Goal: Information Seeking & Learning: Learn about a topic

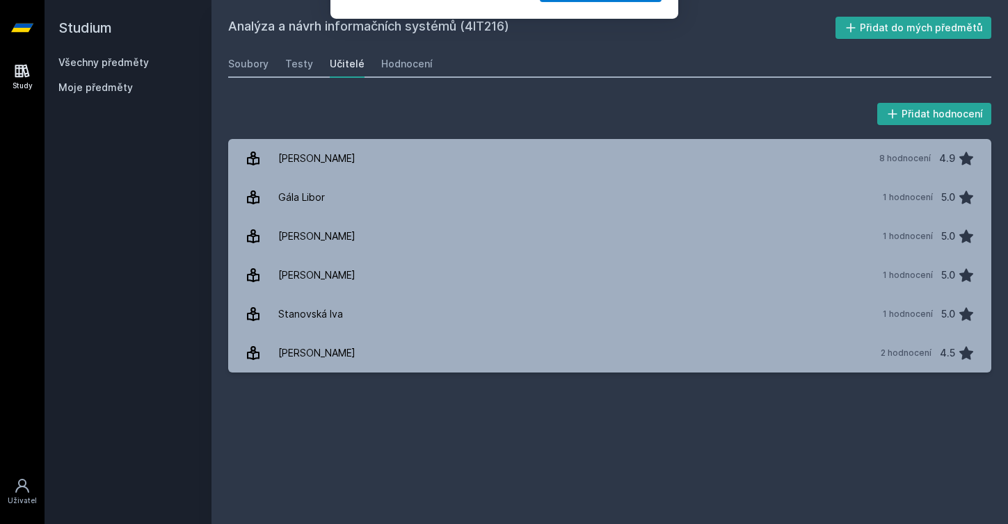
click at [517, 96] on button "Ne" at bounding box center [506, 89] width 50 height 35
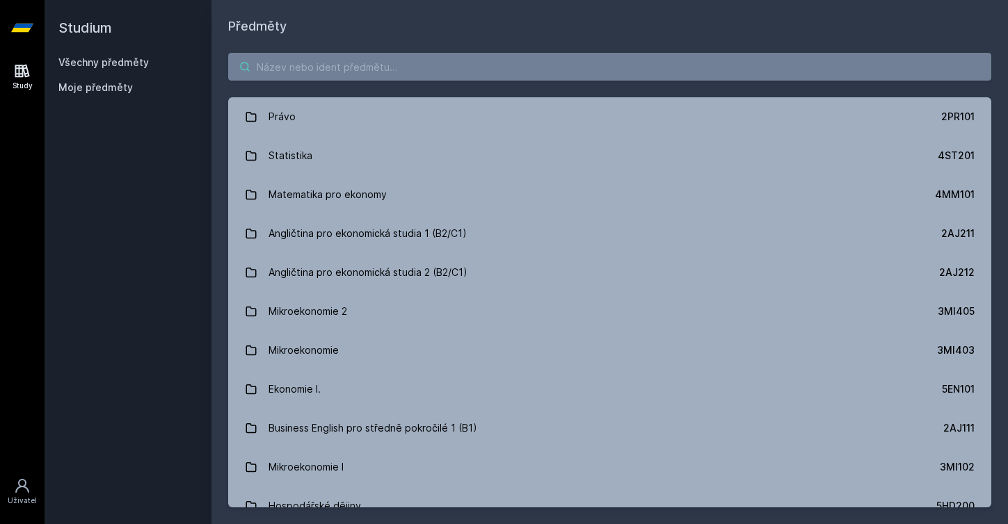
click at [328, 65] on input "search" at bounding box center [609, 67] width 763 height 28
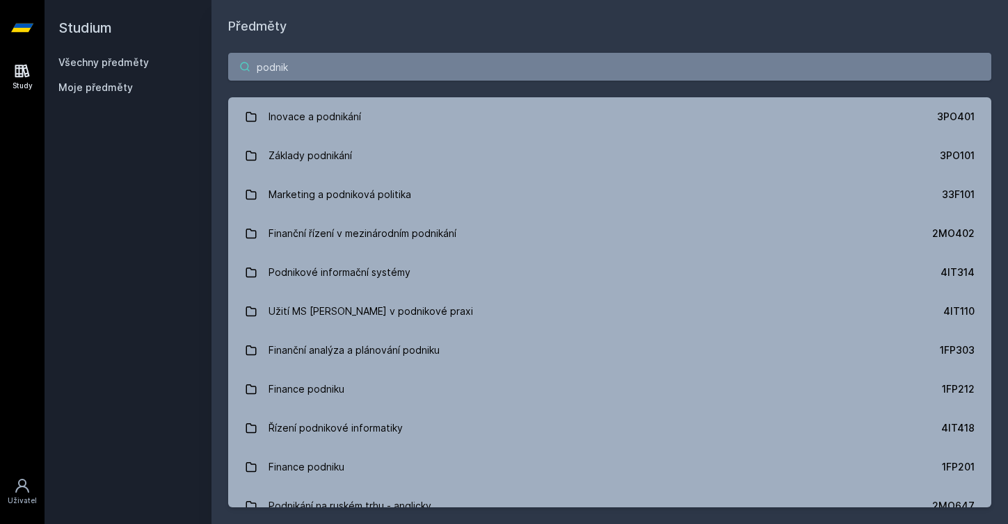
type input "podniko"
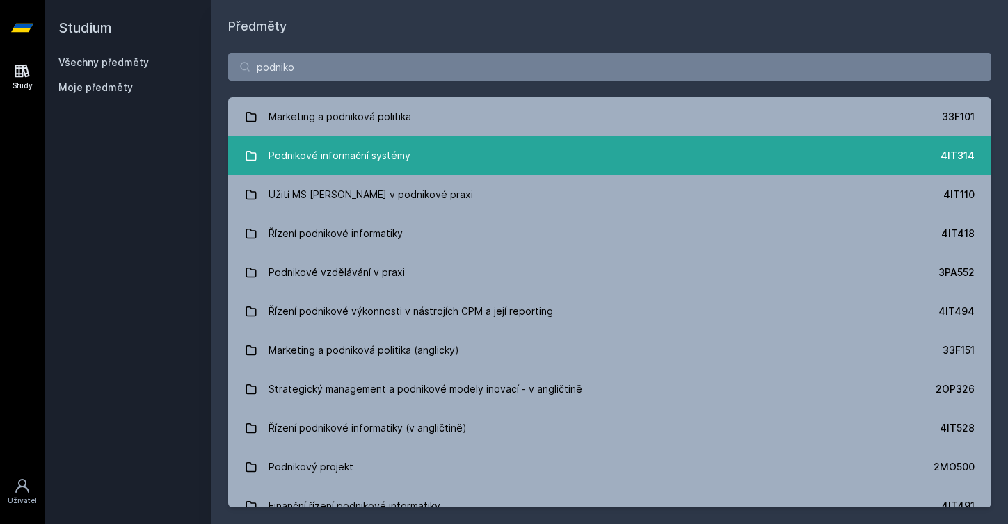
click at [330, 159] on div "Podnikové informační systémy" at bounding box center [339, 156] width 142 height 28
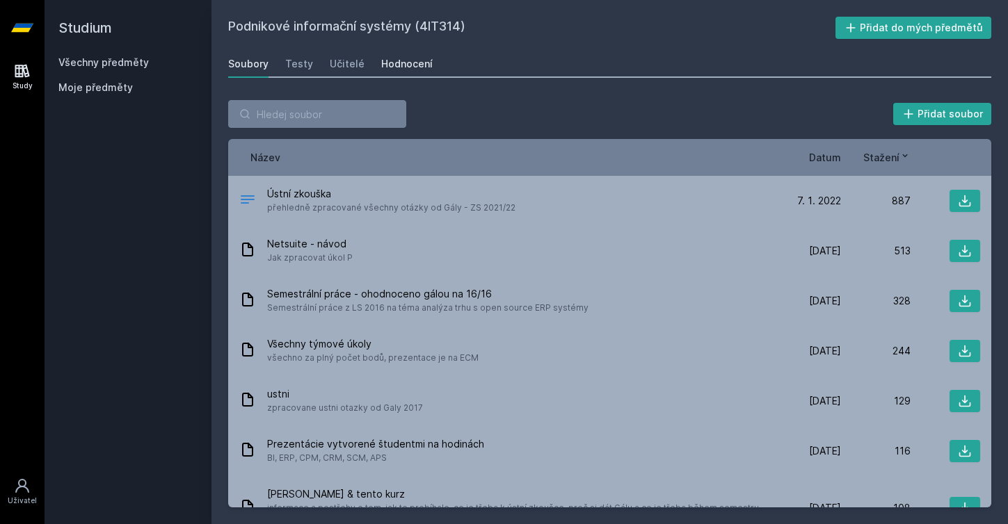
click at [414, 60] on div "Hodnocení" at bounding box center [406, 64] width 51 height 14
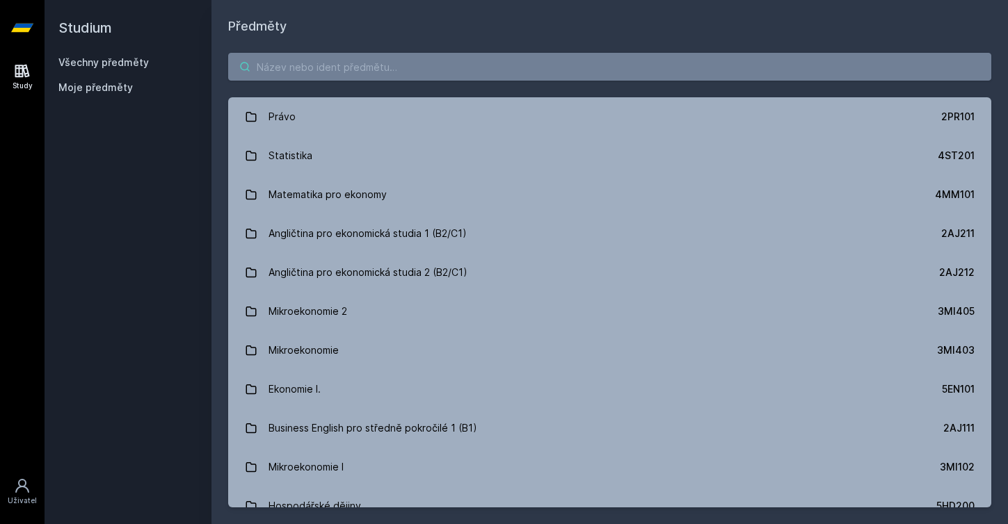
click at [289, 71] on input "search" at bounding box center [609, 67] width 763 height 28
type input "anal"
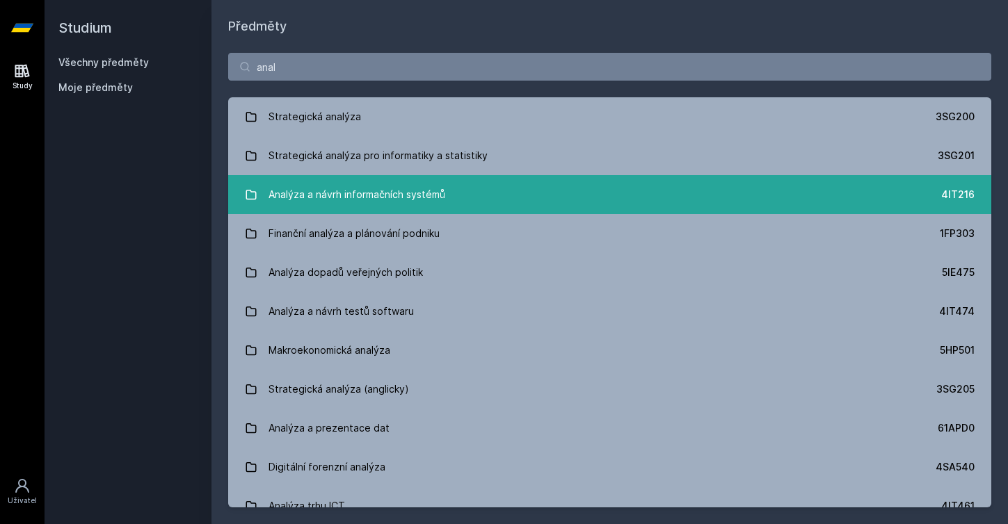
click at [334, 186] on div "Analýza a návrh informačních systémů" at bounding box center [356, 195] width 177 height 28
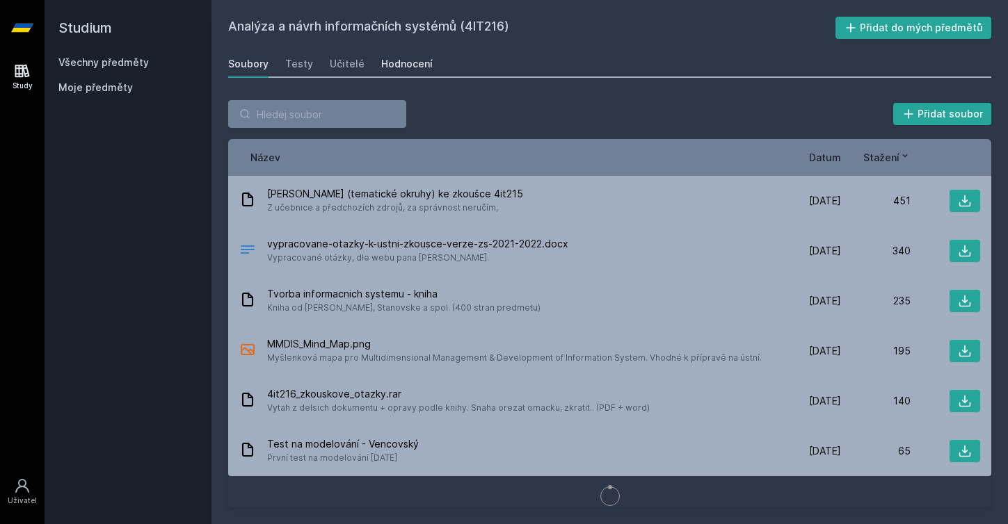
click at [406, 67] on div "Hodnocení" at bounding box center [406, 64] width 51 height 14
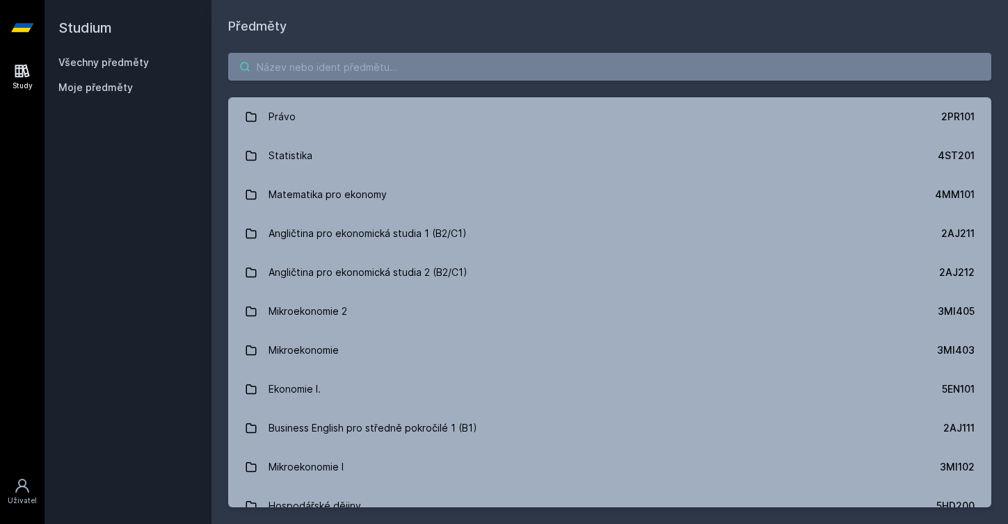
click at [274, 56] on input "search" at bounding box center [609, 67] width 763 height 28
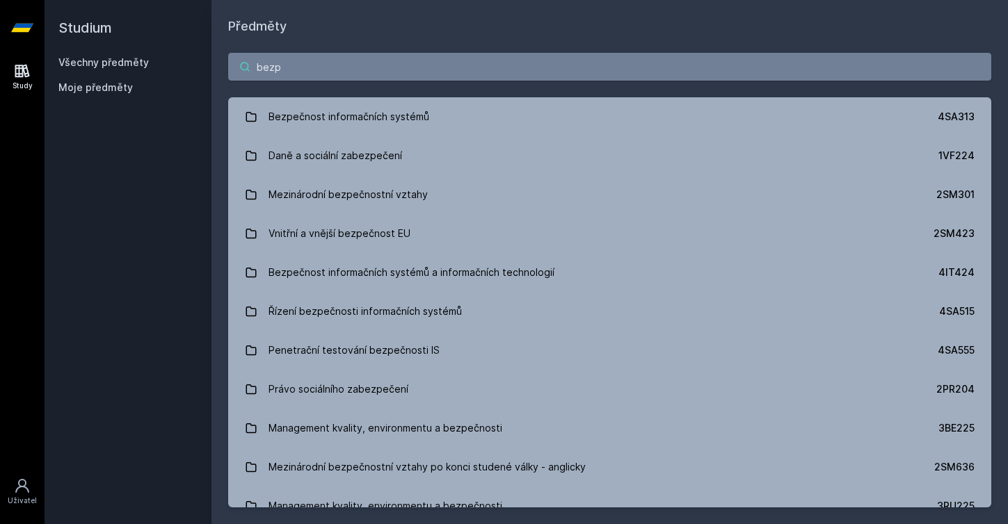
type input "bezpe"
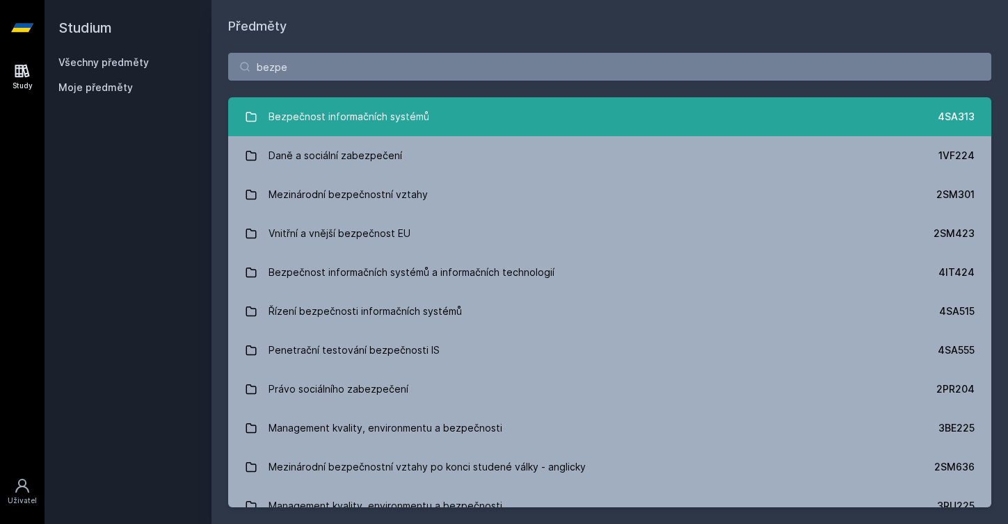
click at [309, 115] on div "Bezpečnost informačních systémů" at bounding box center [348, 117] width 161 height 28
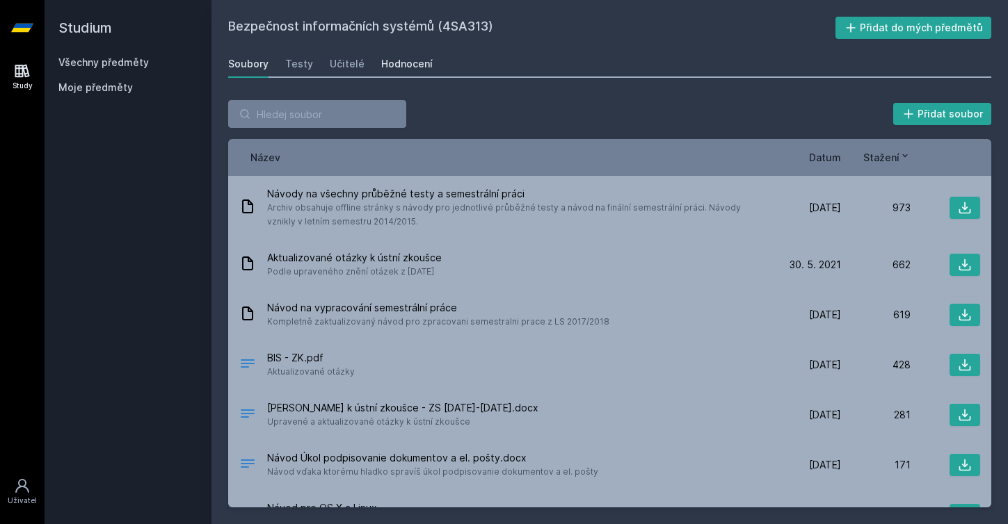
click at [415, 66] on div "Hodnocení" at bounding box center [406, 64] width 51 height 14
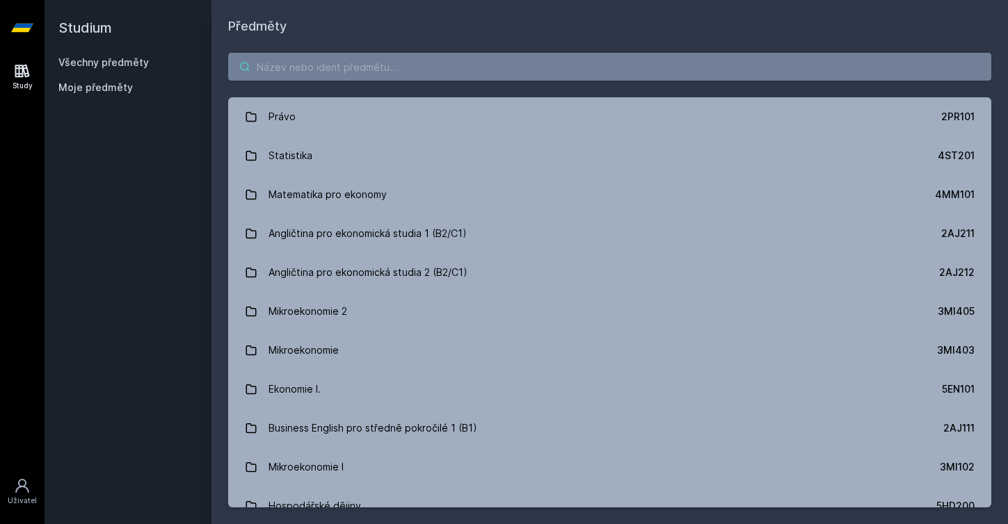
click at [296, 68] on input "search" at bounding box center [609, 67] width 763 height 28
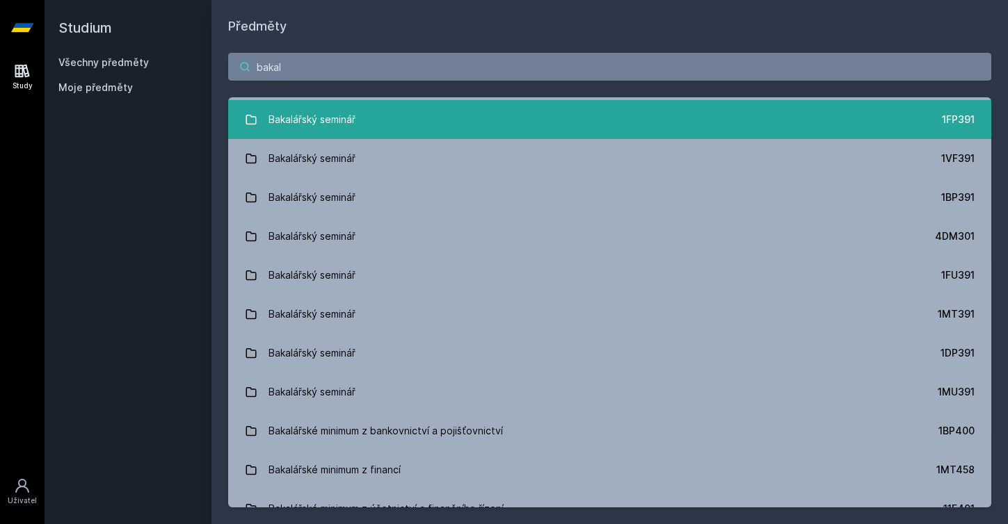
scroll to position [195, 0]
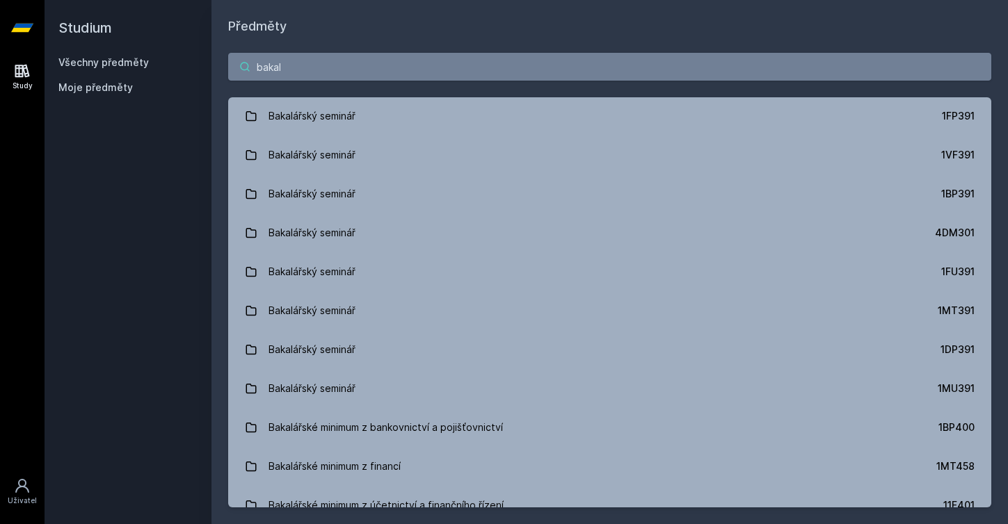
drag, startPoint x: 314, startPoint y: 74, endPoint x: 216, endPoint y: 67, distance: 99.0
click at [216, 67] on div "bakal Bakalářský seminář 22F301 Bakalářský seminář 22F300 Bakalářský seminář 5H…" at bounding box center [609, 280] width 796 height 488
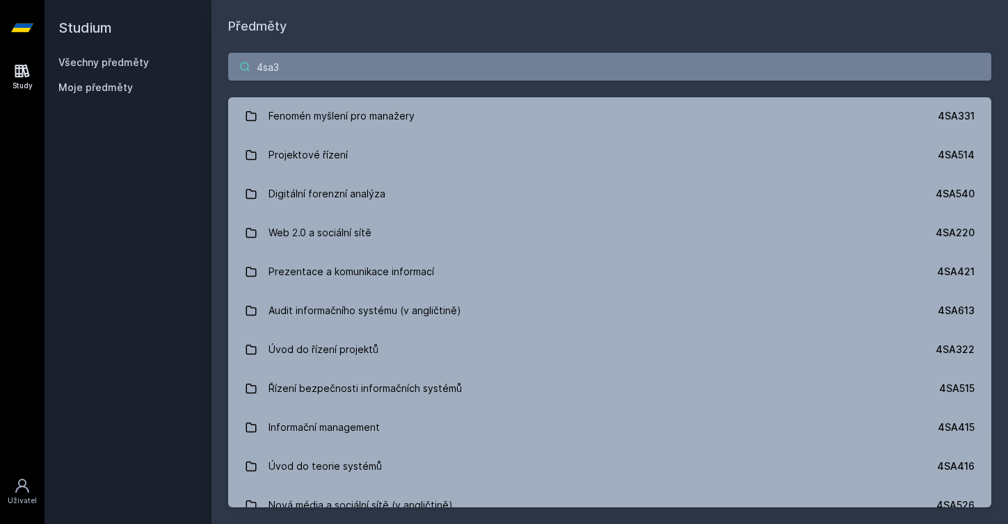
scroll to position [0, 0]
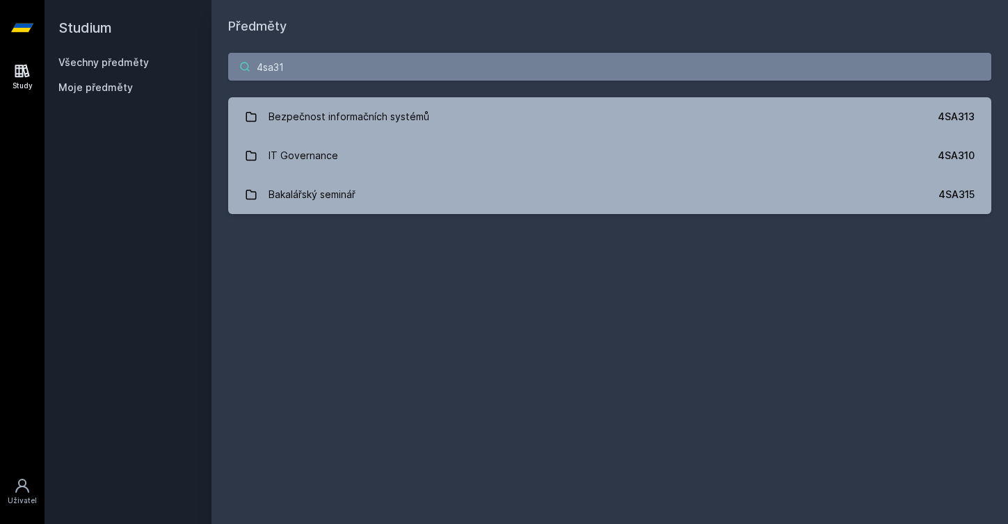
type input "4sa315"
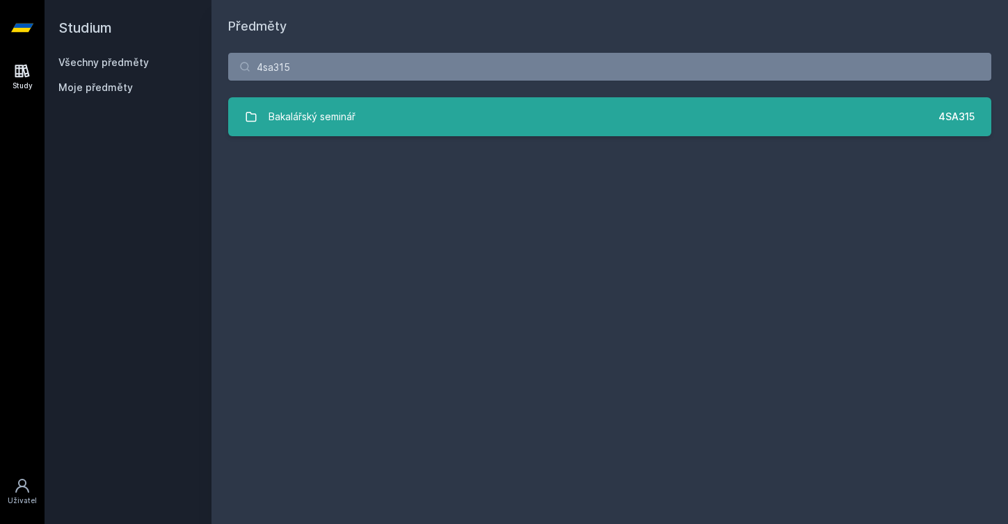
click at [304, 124] on div "Bakalářský seminář" at bounding box center [311, 117] width 87 height 28
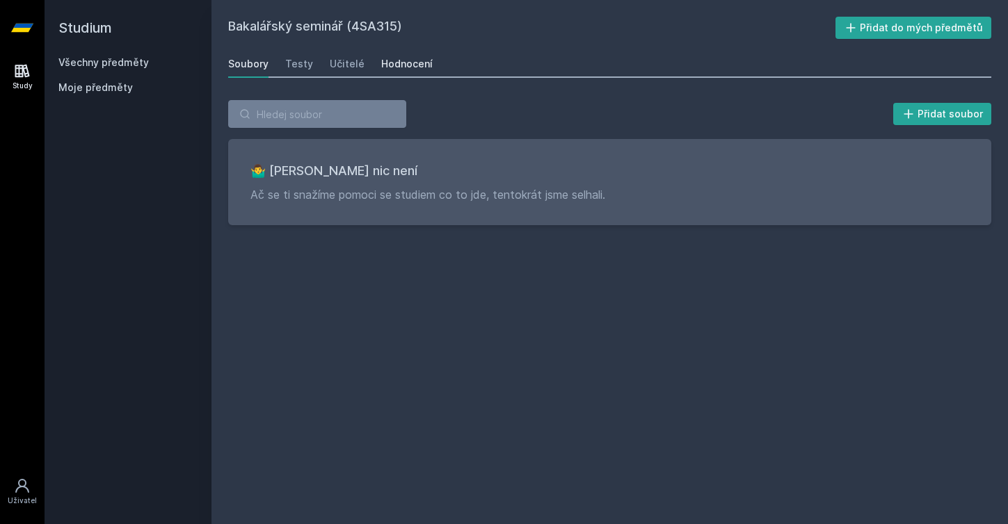
click at [412, 67] on div "Hodnocení" at bounding box center [406, 64] width 51 height 14
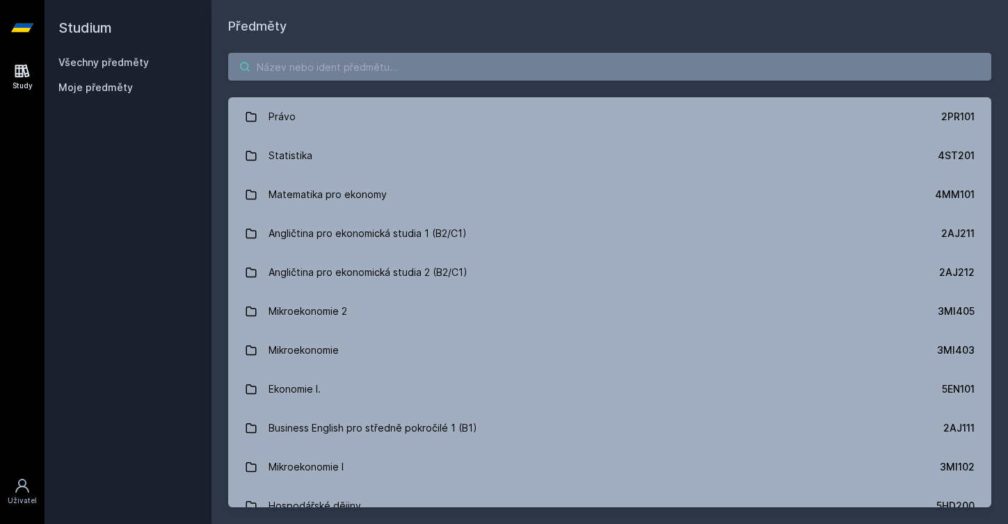
click at [354, 74] on input "search" at bounding box center [609, 67] width 763 height 28
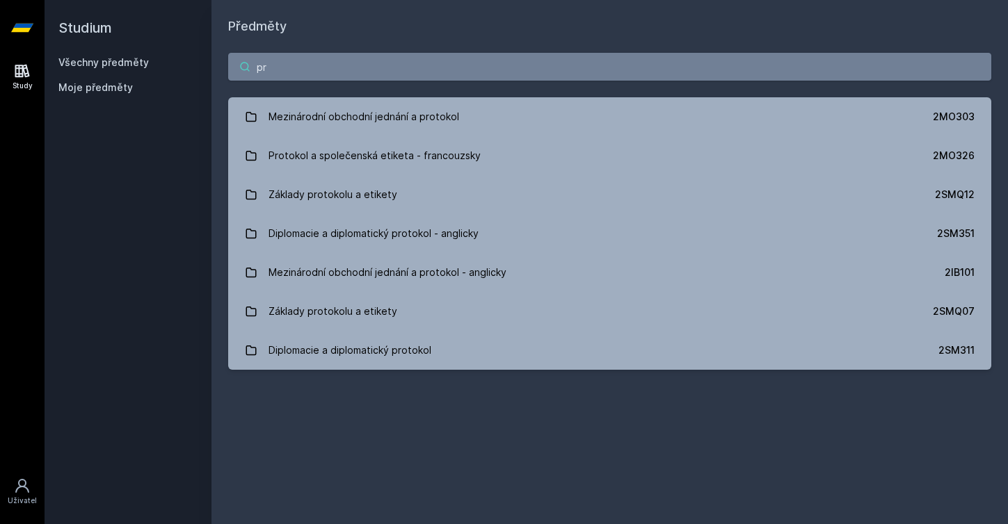
type input "p"
